Goal: Task Accomplishment & Management: Manage account settings

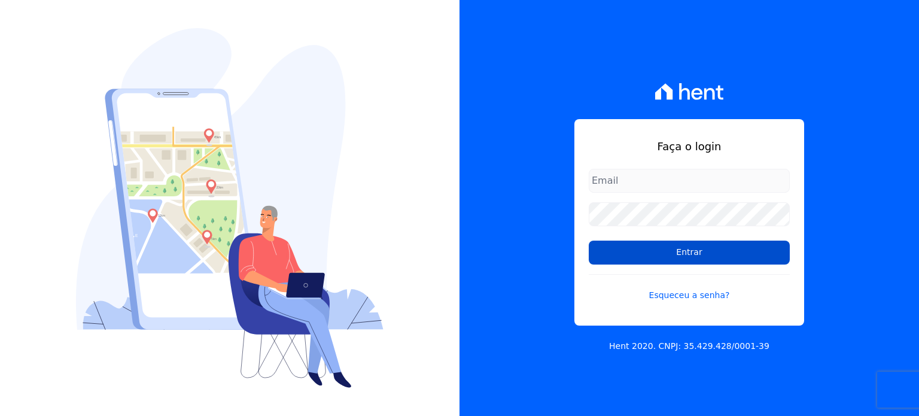
type input "[PERSON_NAME][EMAIL_ADDRESS][PERSON_NAME][DOMAIN_NAME]"
click at [591, 248] on input "Entrar" at bounding box center [688, 252] width 201 height 24
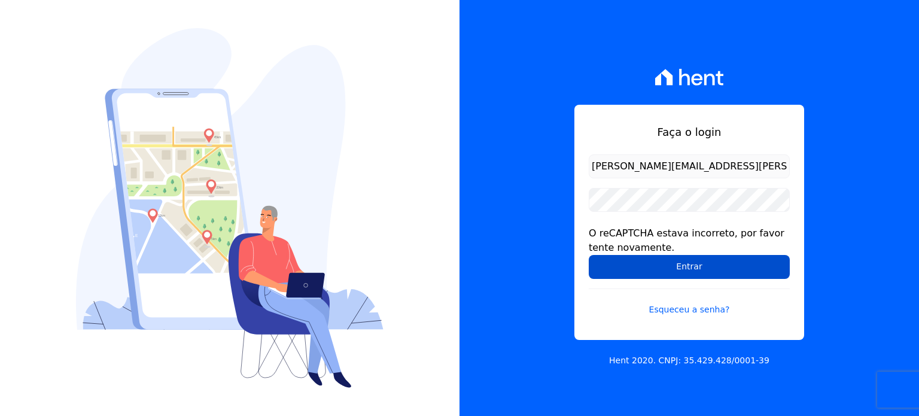
click at [680, 257] on input "Entrar" at bounding box center [688, 267] width 201 height 24
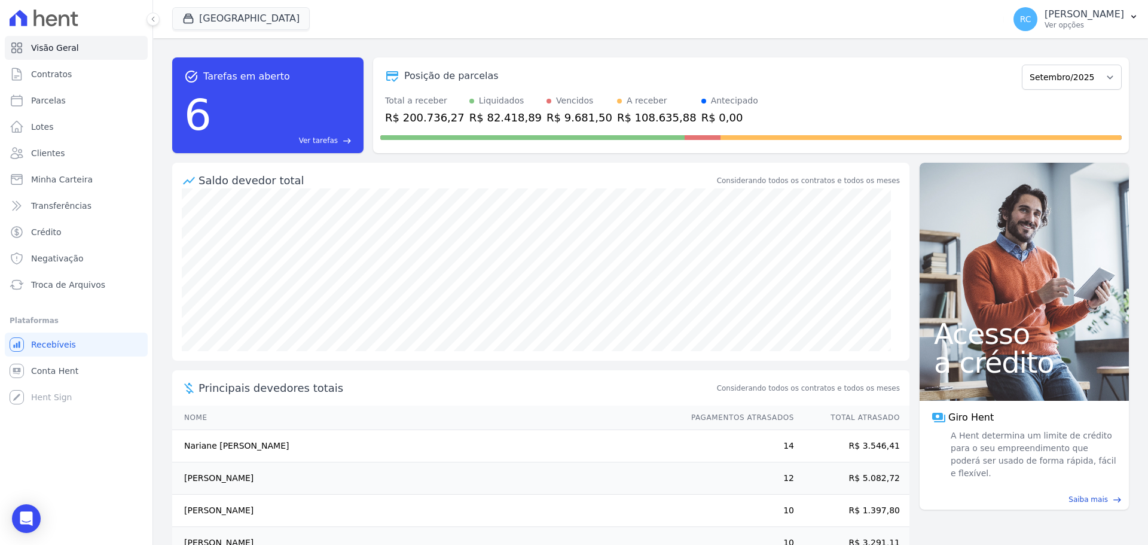
click at [800, 127] on div at bounding box center [751, 135] width 742 height 19
